Goal: Obtain resource: Download file/media

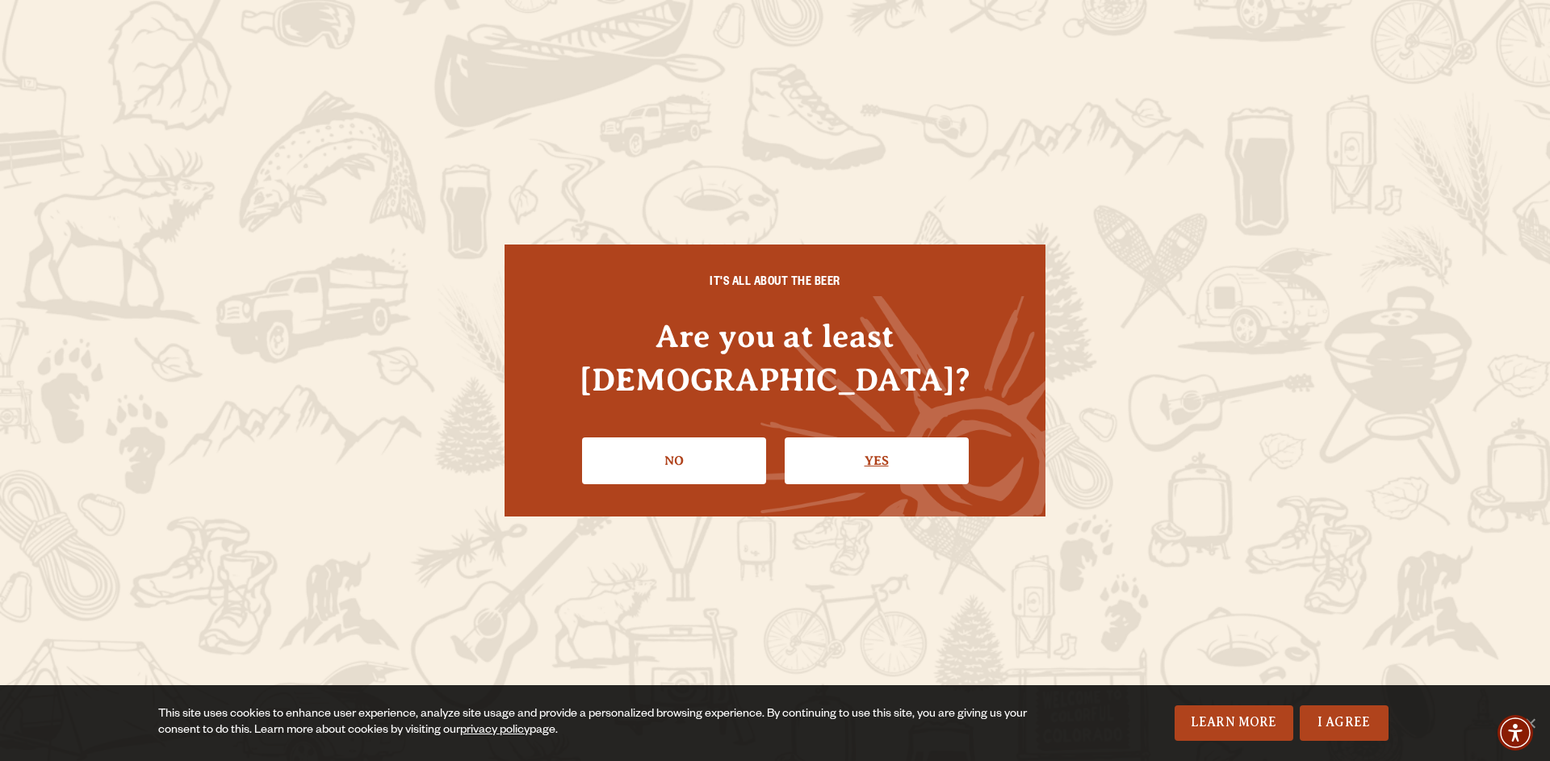
click at [875, 438] on link "Yes" at bounding box center [877, 461] width 184 height 47
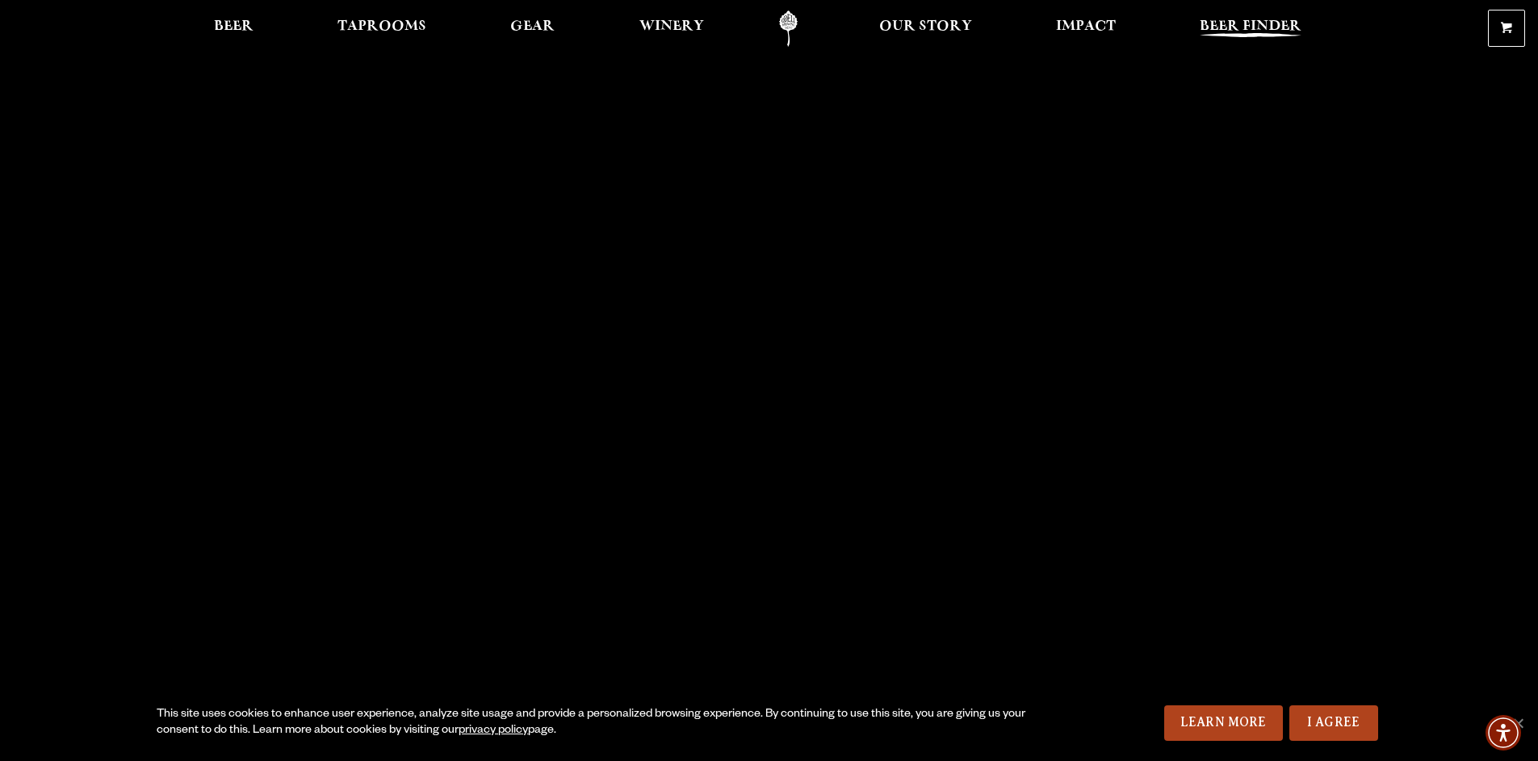
click at [1234, 10] on header "0 Shopping Cart No products in the cart. Beer Taprooms Gear Winery Our Story Im…" at bounding box center [769, 28] width 1538 height 57
click at [1228, 15] on link "Beer Finder" at bounding box center [1250, 28] width 123 height 36
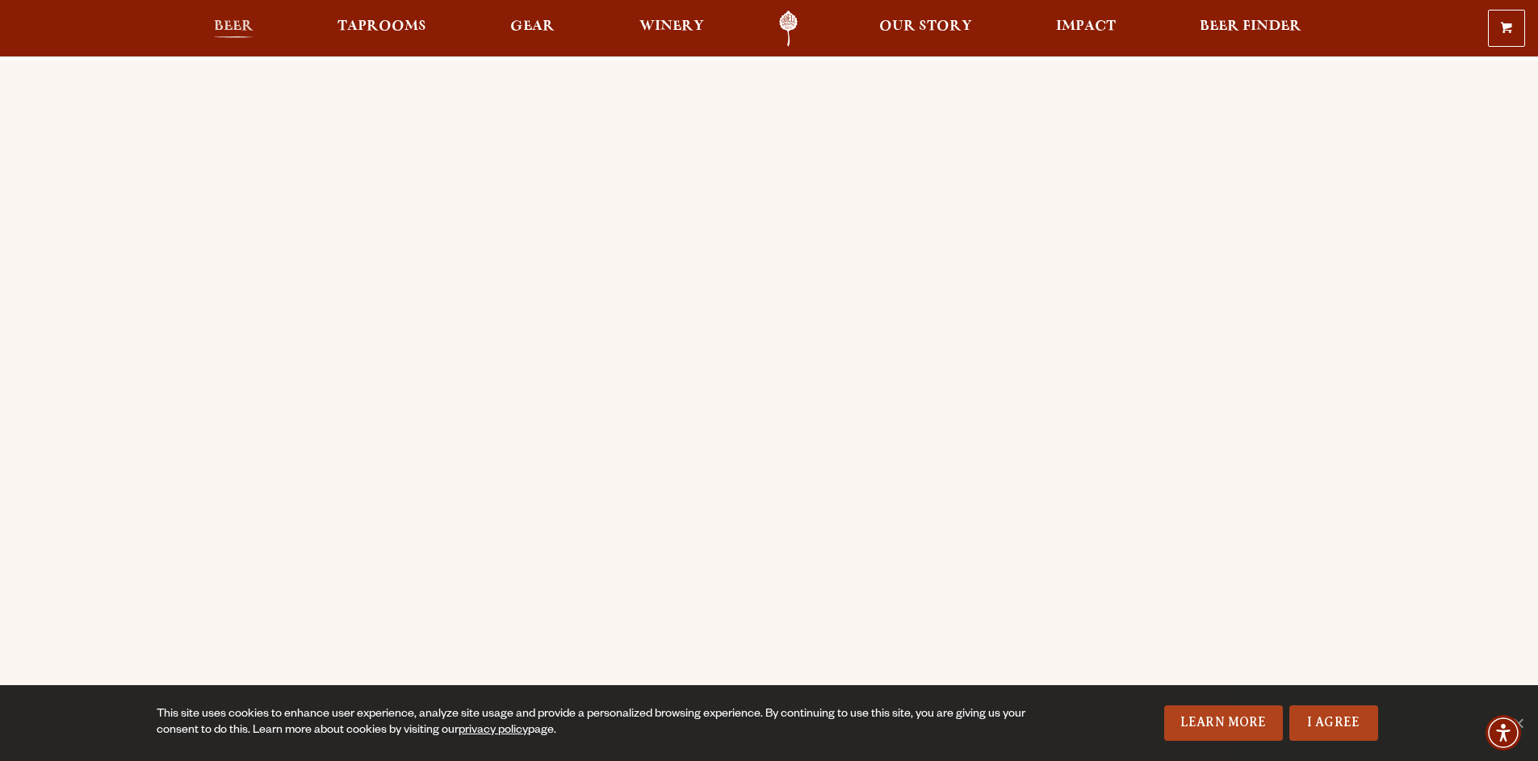
click at [229, 23] on span "Beer" at bounding box center [234, 26] width 40 height 13
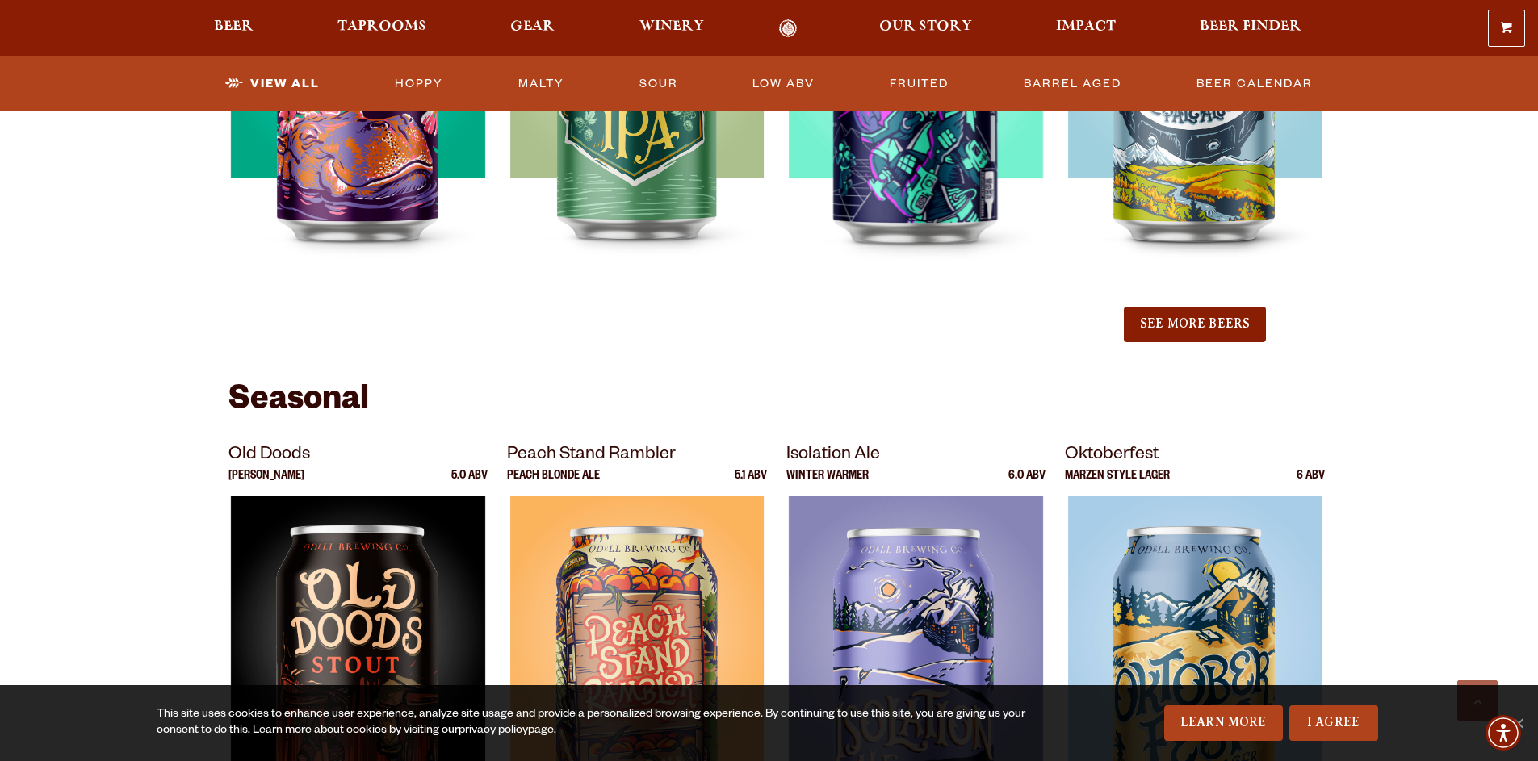
scroll to position [1937, 0]
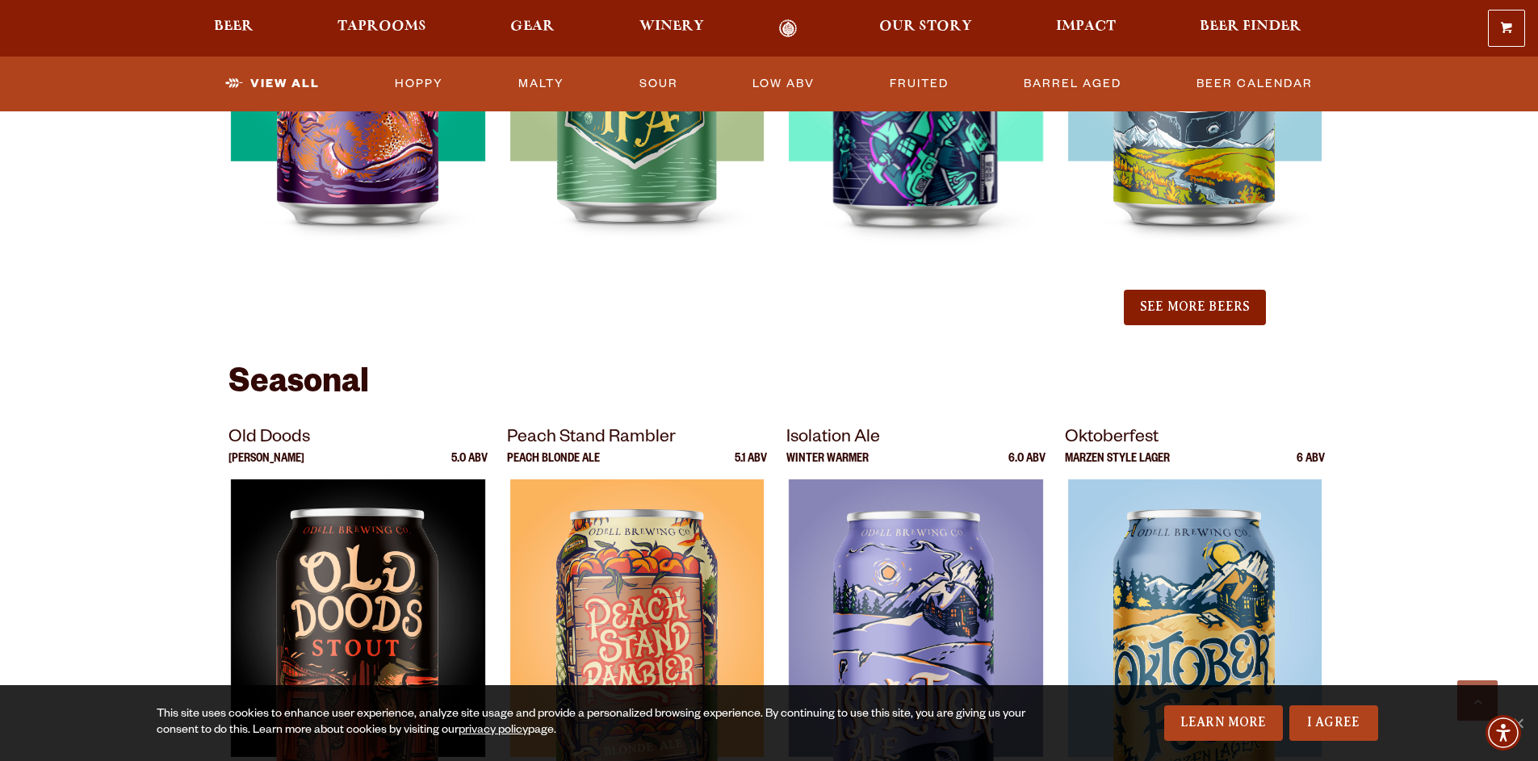
click at [1182, 308] on button "See More Beers" at bounding box center [1195, 308] width 142 height 36
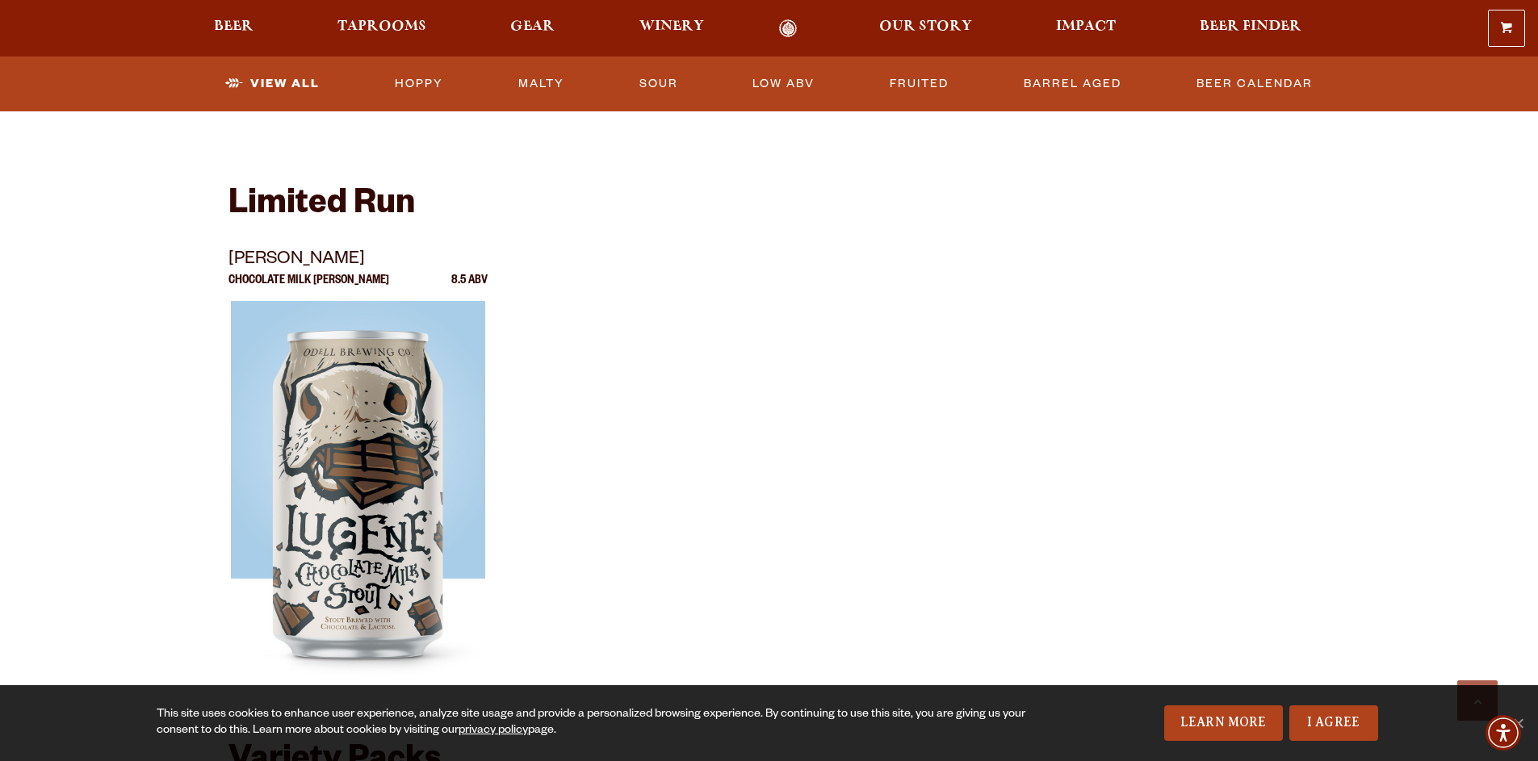
scroll to position [3148, 0]
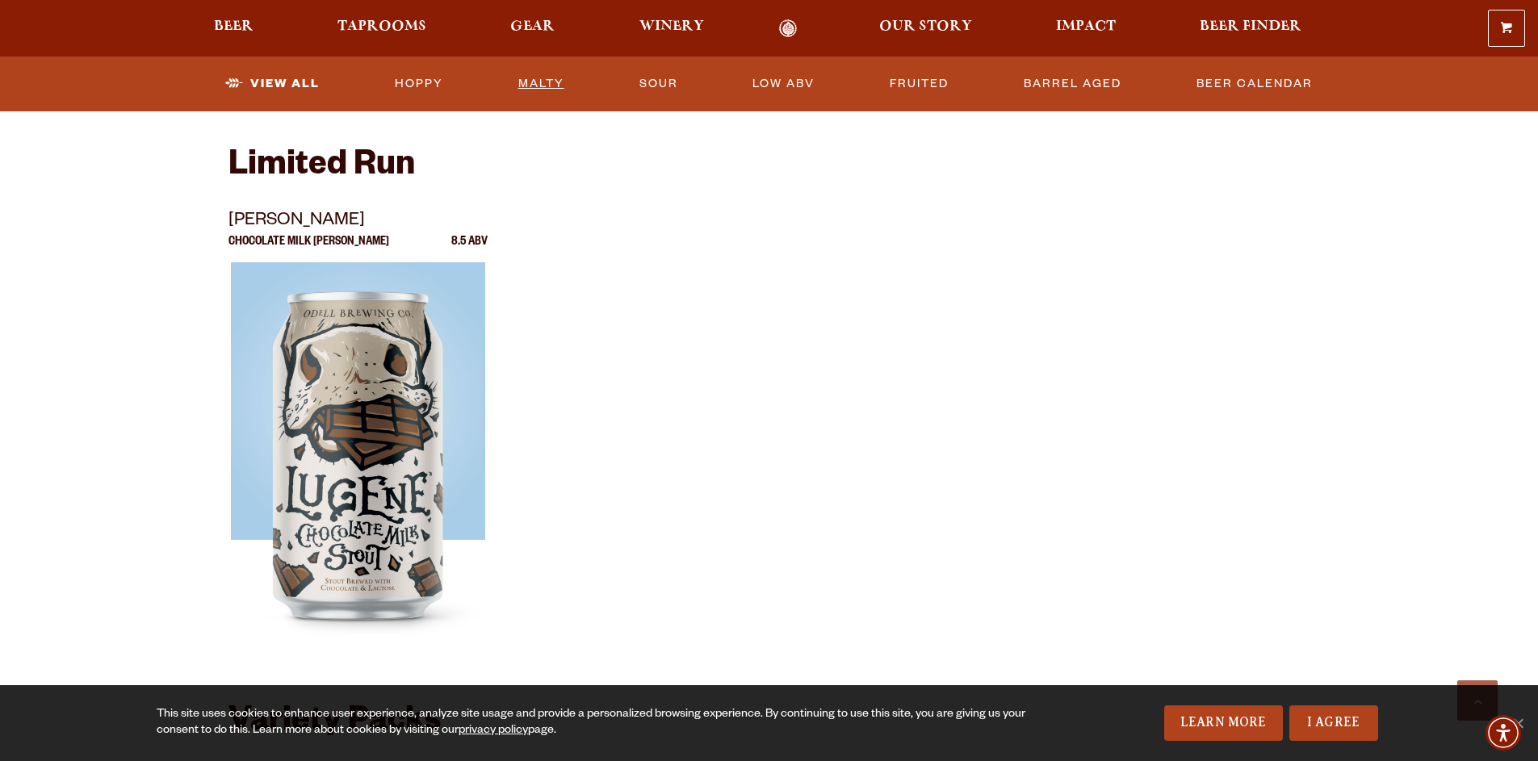
click at [542, 83] on link "Malty" at bounding box center [541, 83] width 59 height 37
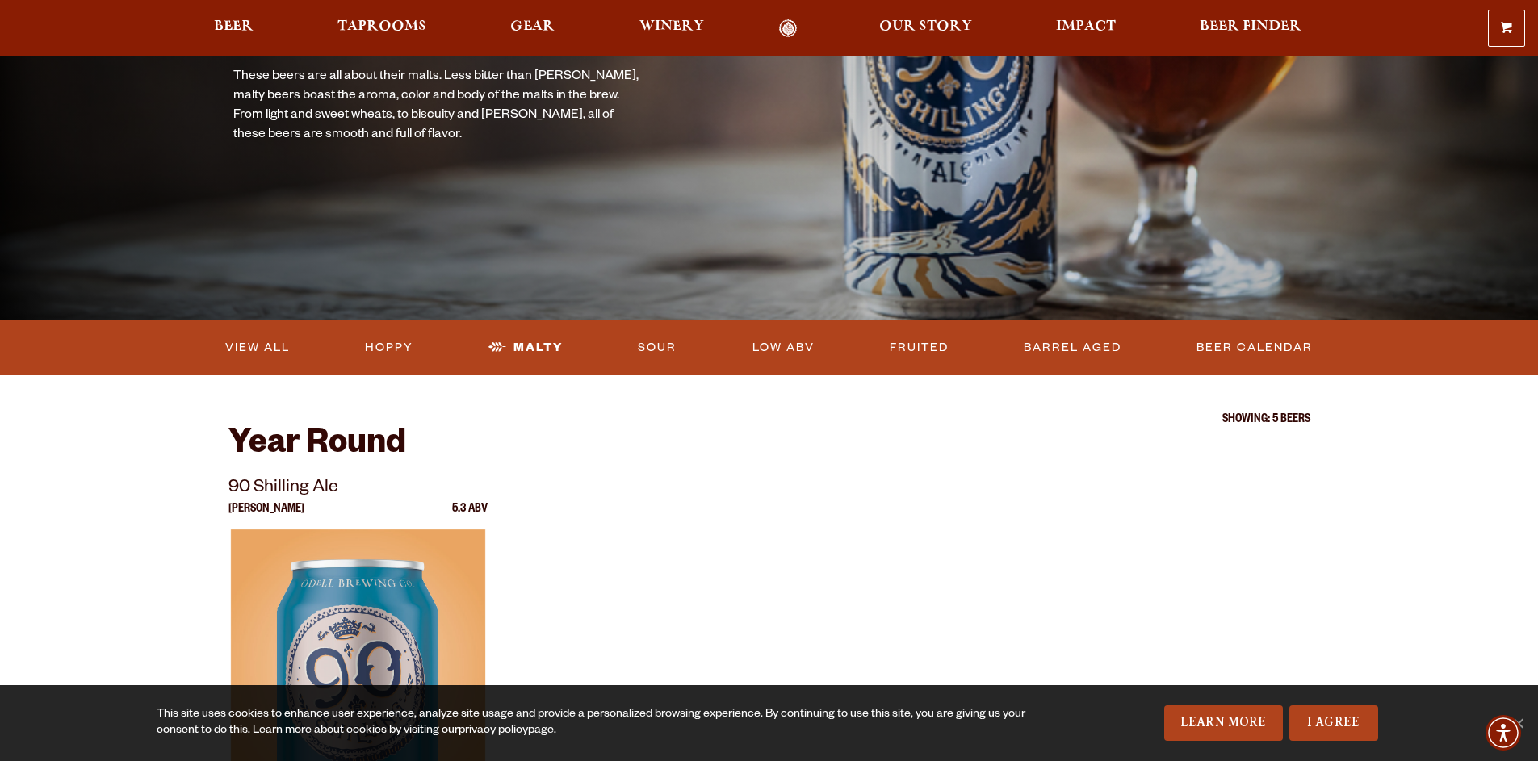
scroll to position [161, 0]
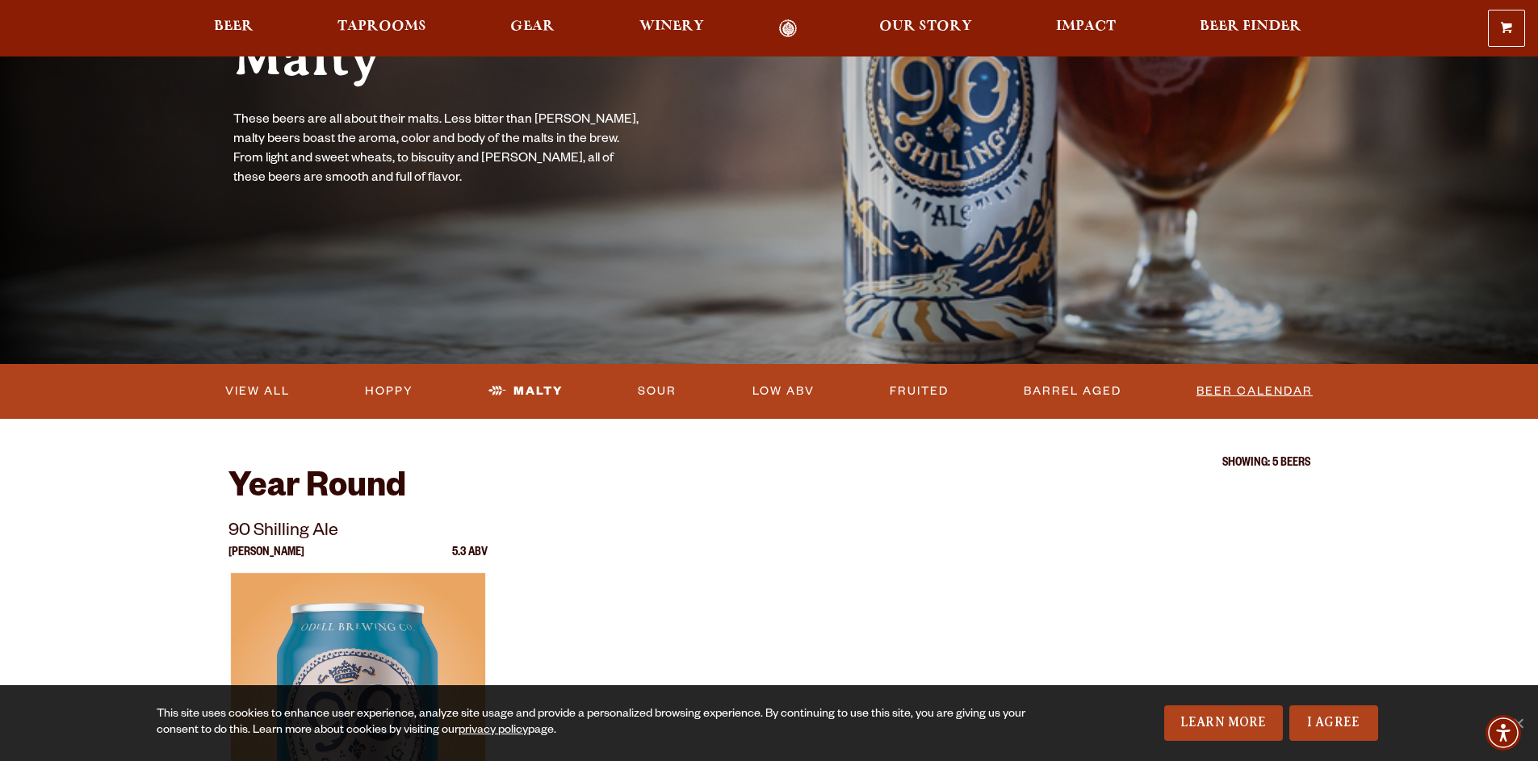
click at [1249, 391] on link "Beer Calendar" at bounding box center [1254, 391] width 129 height 37
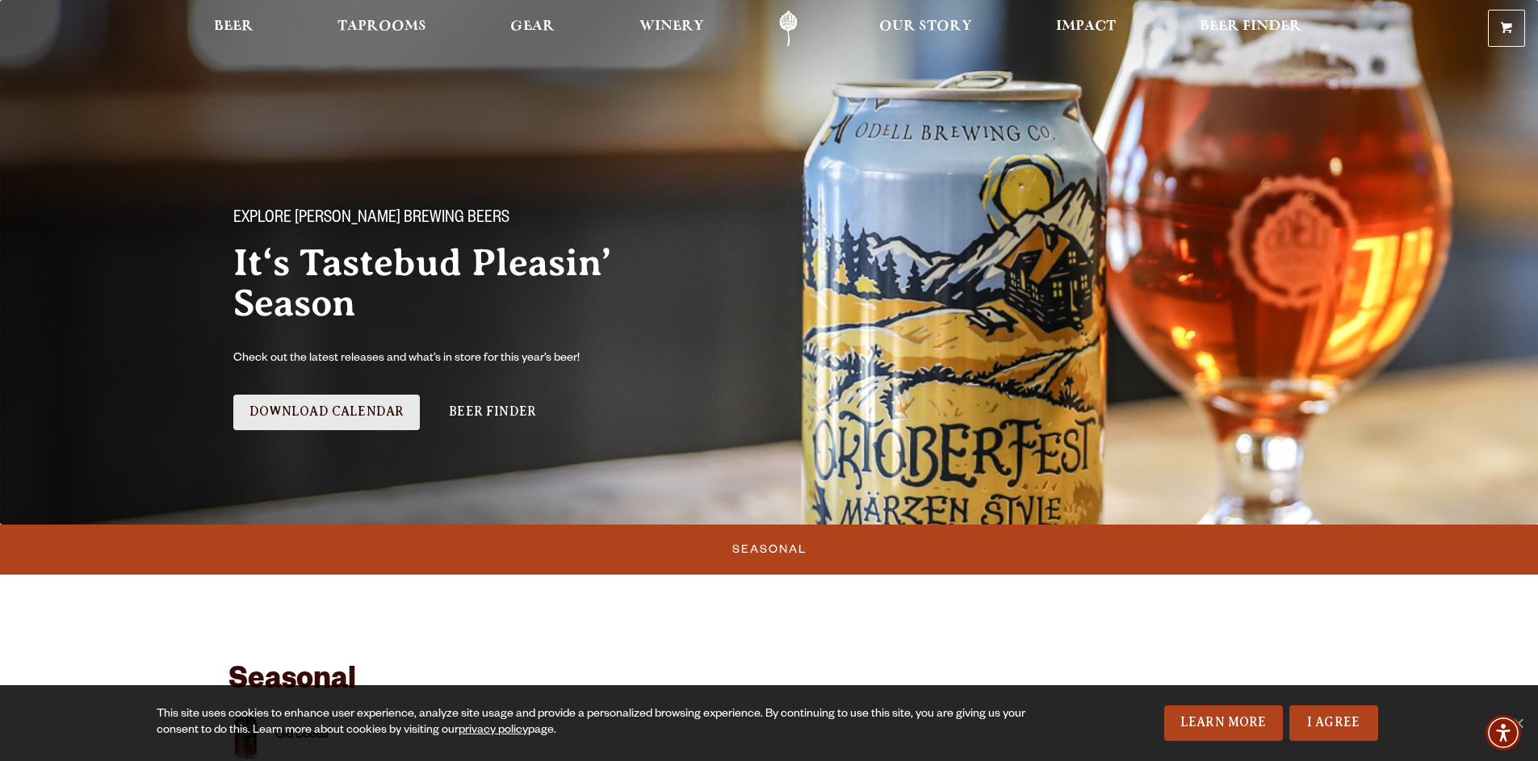
click at [327, 412] on link "Download Calendar" at bounding box center [326, 413] width 187 height 36
